Goal: Transaction & Acquisition: Purchase product/service

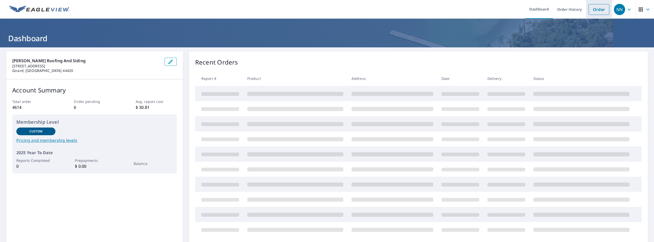
click at [593, 11] on link "Order" at bounding box center [599, 9] width 21 height 11
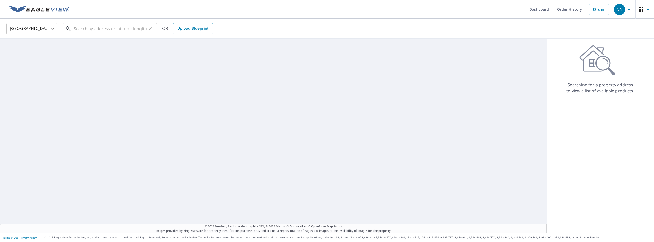
click at [86, 28] on input "text" at bounding box center [110, 28] width 73 height 14
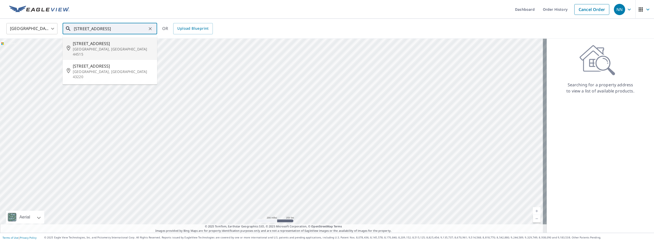
click at [99, 48] on p "[GEOGRAPHIC_DATA], [GEOGRAPHIC_DATA] 44515" at bounding box center [113, 52] width 80 height 10
type input "[STREET_ADDRESS]"
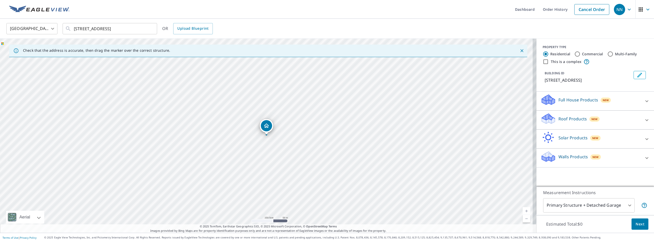
click at [568, 115] on div "Roof Products New" at bounding box center [591, 119] width 100 height 15
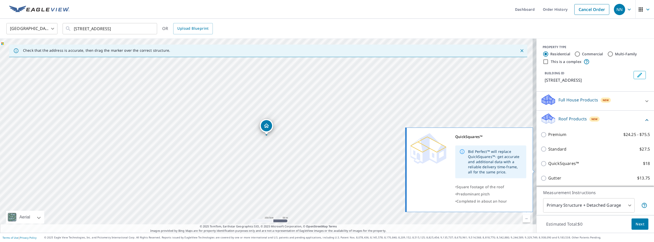
click at [558, 166] on p "QuickSquares™" at bounding box center [564, 163] width 31 height 6
click at [549, 166] on input "QuickSquares™ $18" at bounding box center [545, 163] width 8 height 6
checkbox input "true"
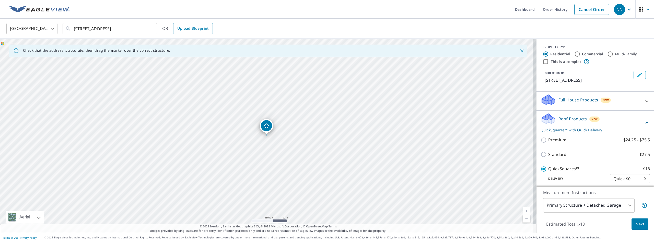
click at [636, 224] on span "Next" at bounding box center [640, 224] width 9 height 6
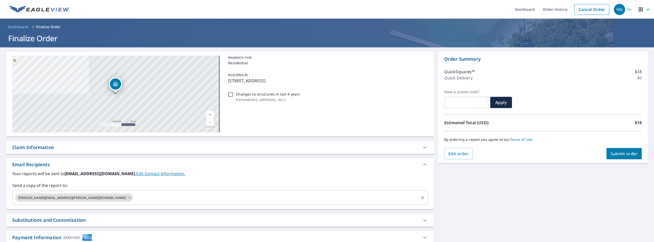
click at [128, 197] on icon at bounding box center [130, 198] width 4 height 6
checkbox input "true"
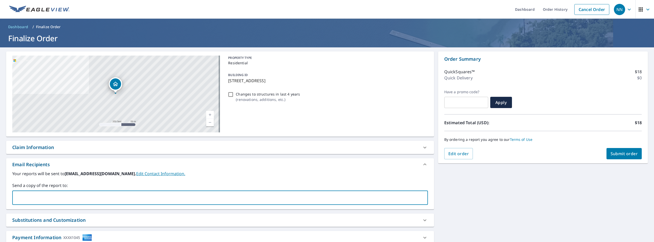
click at [58, 197] on input "text" at bounding box center [217, 198] width 404 height 10
type input "[PERSON_NAME][EMAIL_ADDRESS][PERSON_NAME][DOMAIN_NAME]"
click at [622, 155] on span "Submit order" at bounding box center [624, 154] width 27 height 6
checkbox input "true"
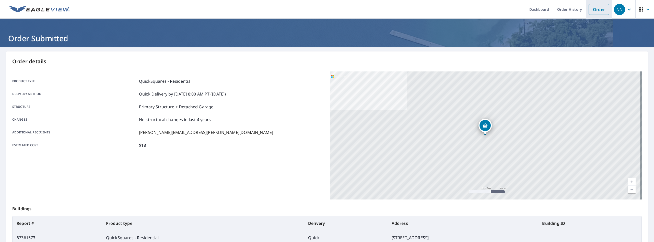
click at [592, 10] on link "Order" at bounding box center [599, 9] width 21 height 11
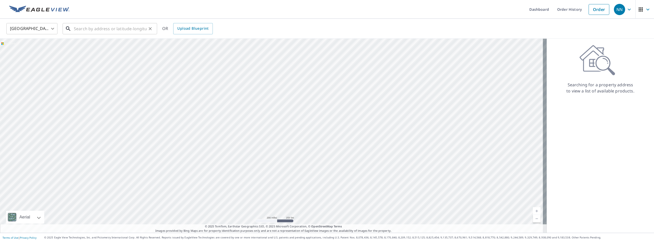
click at [82, 28] on input "text" at bounding box center [110, 28] width 73 height 14
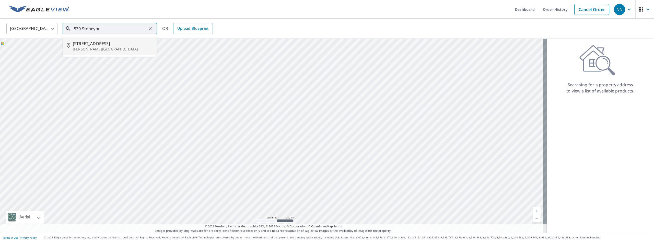
click at [86, 53] on li "[STREET_ADDRESS][PERSON_NAME]" at bounding box center [110, 45] width 95 height 17
type input "[STREET_ADDRESS][PERSON_NAME]"
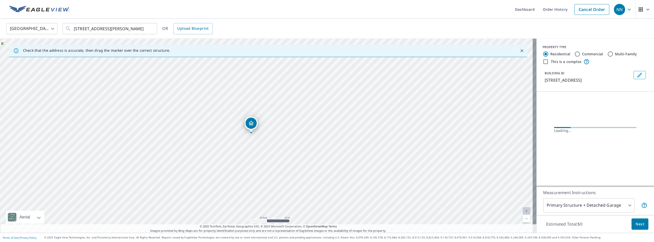
drag, startPoint x: 267, startPoint y: 145, endPoint x: 271, endPoint y: 155, distance: 11.7
click at [271, 155] on div "[STREET_ADDRESS][PERSON_NAME]" at bounding box center [268, 136] width 537 height 194
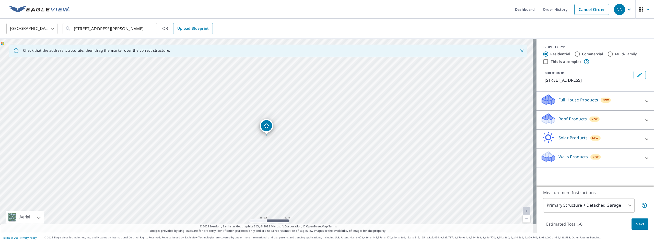
click at [592, 117] on span "New" at bounding box center [595, 119] width 6 height 4
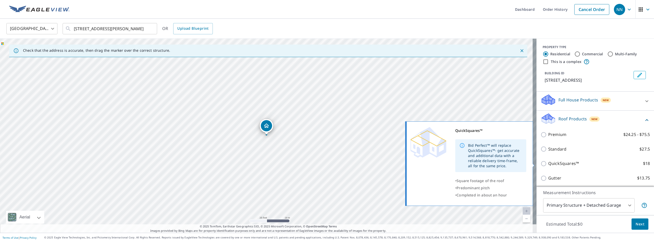
click at [568, 164] on p "QuickSquares™" at bounding box center [564, 163] width 31 height 6
click at [549, 164] on input "QuickSquares™ $18" at bounding box center [545, 163] width 8 height 6
checkbox input "true"
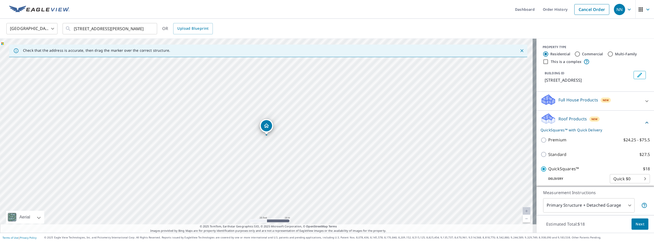
click at [635, 219] on button "Next" at bounding box center [640, 224] width 17 height 12
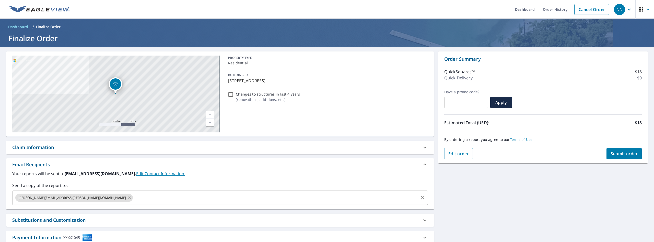
click at [128, 197] on icon at bounding box center [130, 198] width 4 height 6
checkbox input "true"
click at [53, 197] on input "text" at bounding box center [217, 198] width 404 height 10
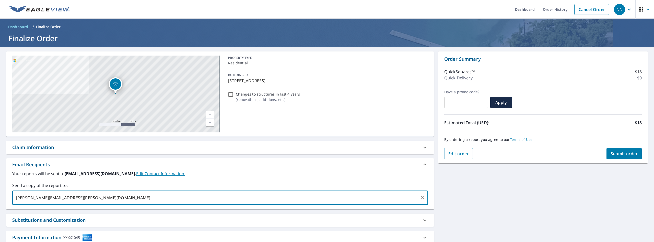
type input "[PERSON_NAME][EMAIL_ADDRESS][PERSON_NAME][DOMAIN_NAME]"
click at [619, 153] on span "Submit order" at bounding box center [624, 154] width 27 height 6
checkbox input "true"
